Goal: Find specific page/section: Find specific page/section

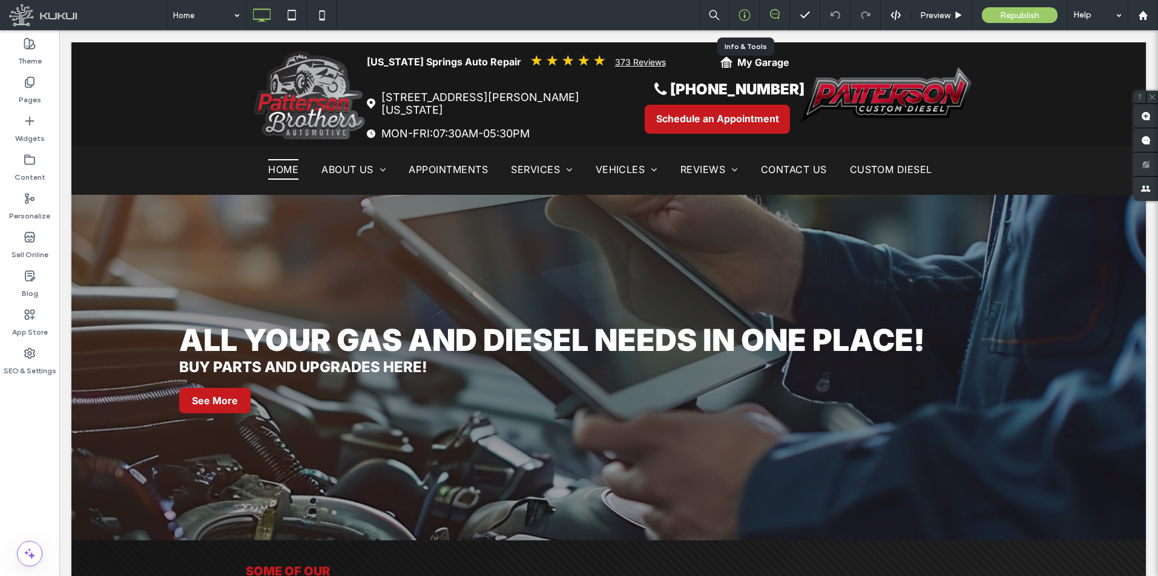
click at [746, 13] on icon at bounding box center [745, 15] width 12 height 12
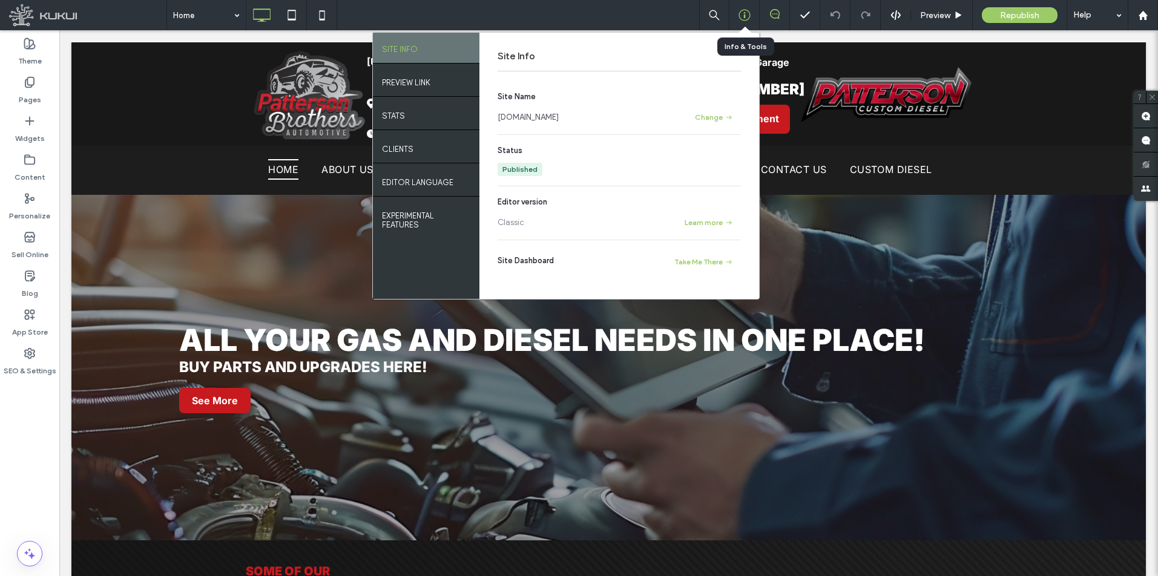
click at [746, 13] on icon at bounding box center [745, 15] width 12 height 12
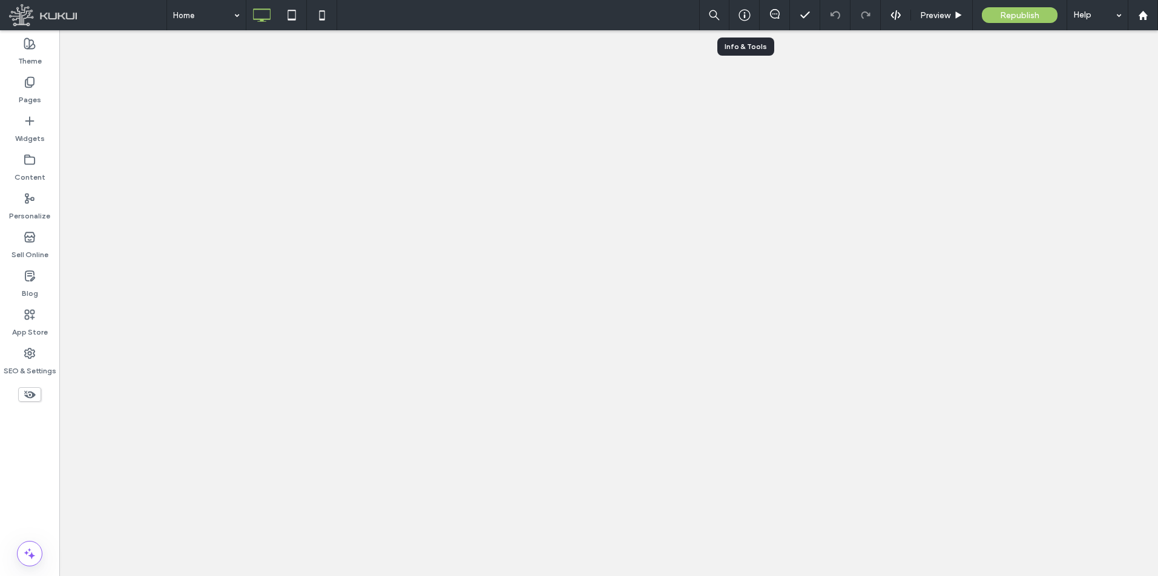
drag, startPoint x: 0, startPoint y: 0, endPoint x: 746, endPoint y: 15, distance: 746.0
click at [746, 15] on icon at bounding box center [745, 15] width 12 height 12
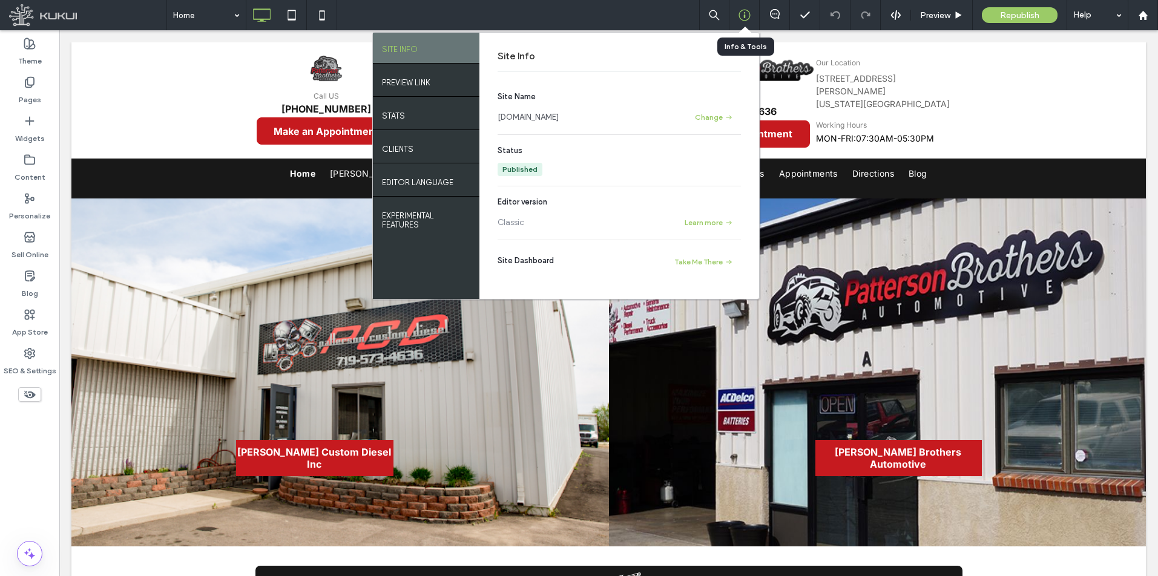
click at [754, 12] on div at bounding box center [744, 15] width 30 height 12
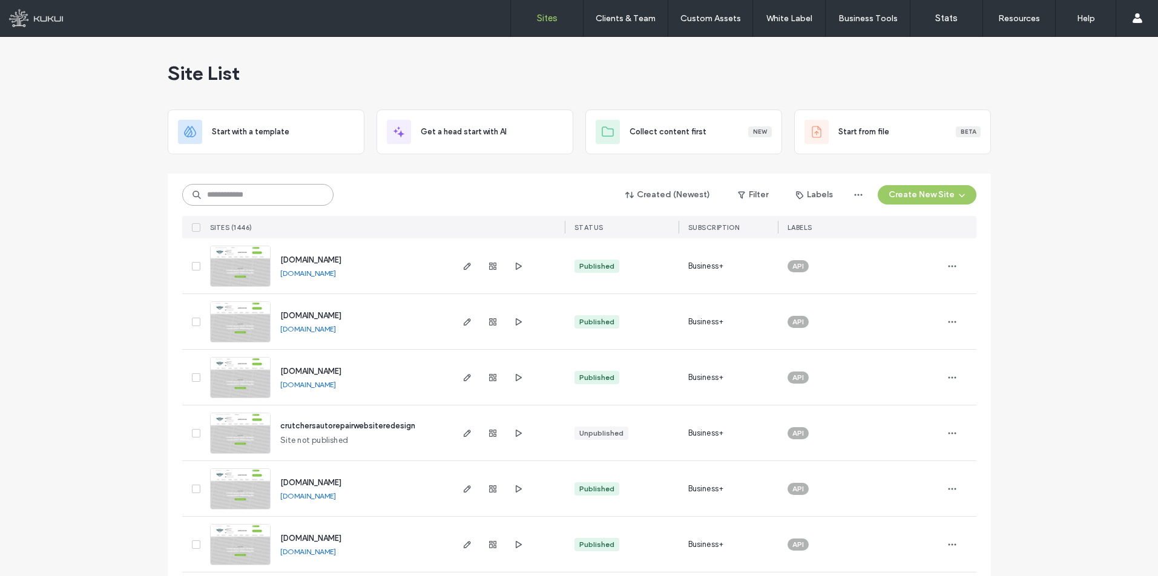
click at [263, 191] on input at bounding box center [257, 195] width 151 height 22
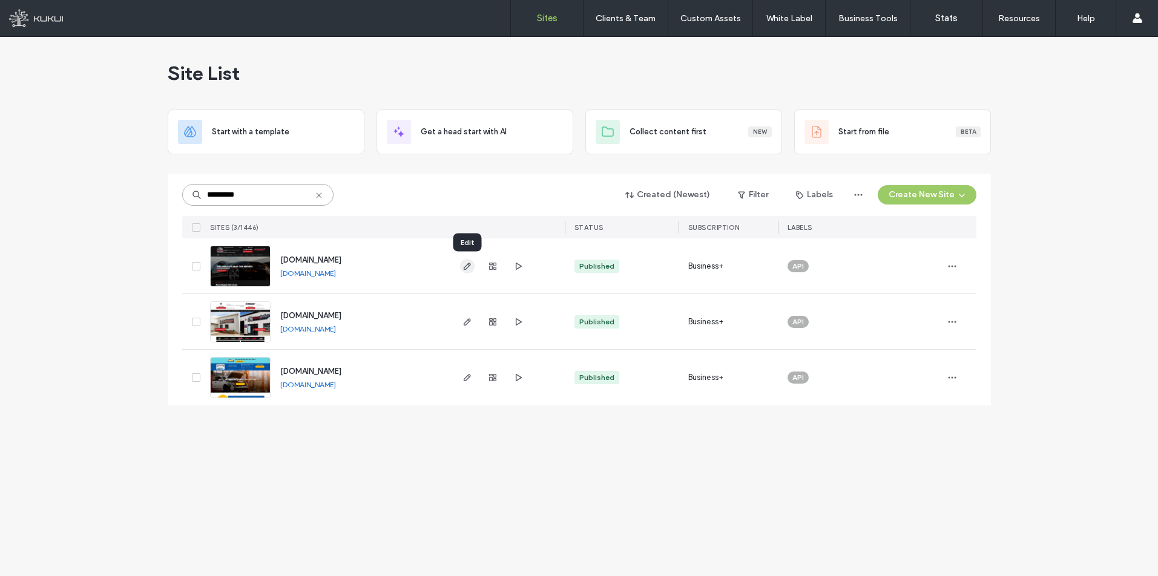
type input "*********"
click at [463, 263] on icon "button" at bounding box center [468, 267] width 10 height 10
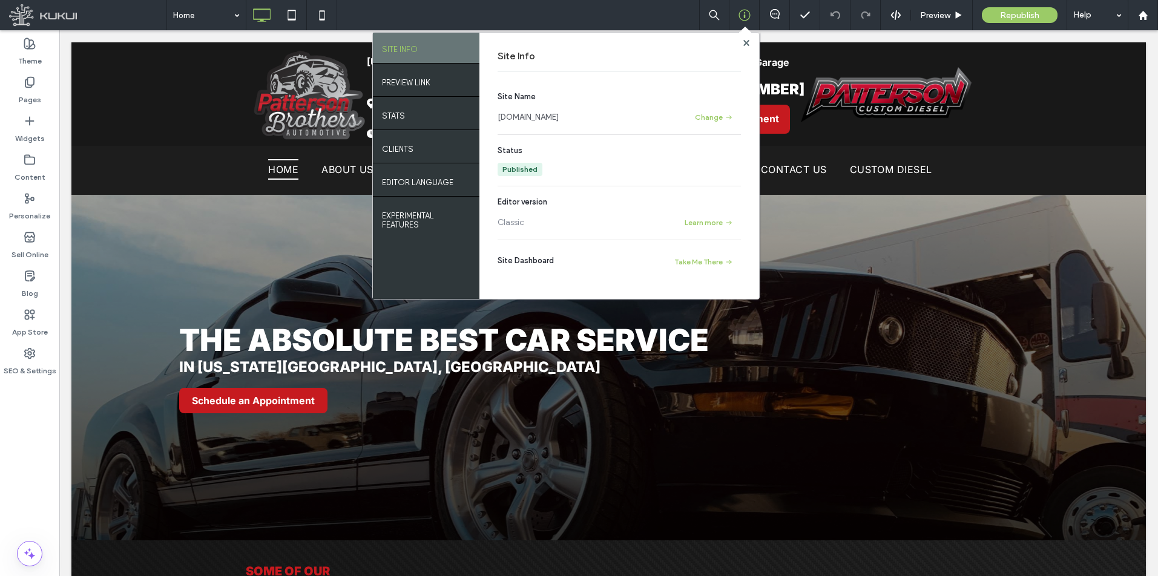
click at [559, 119] on link "www.pattersonbrothersautomotive.com" at bounding box center [528, 117] width 61 height 12
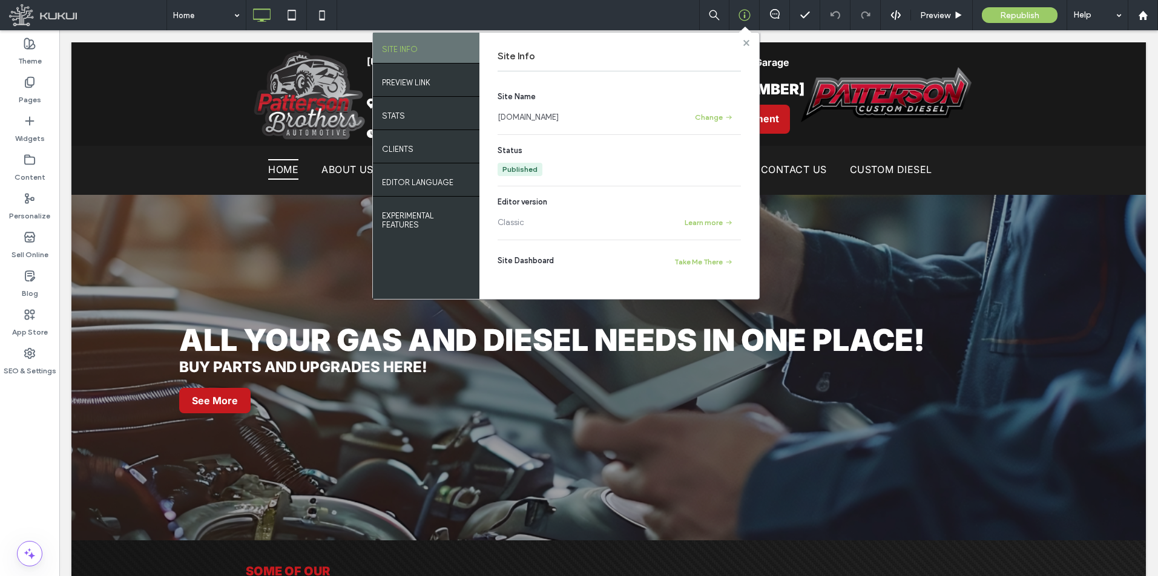
click at [744, 39] on span at bounding box center [746, 42] width 6 height 9
